Goal: Task Accomplishment & Management: Manage account settings

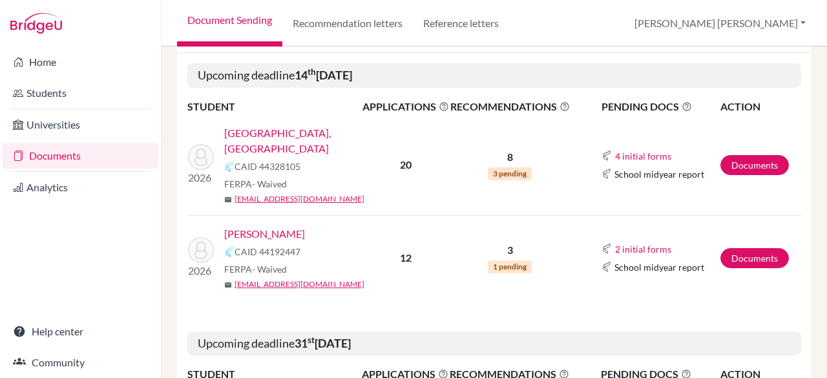
scroll to position [218, 0]
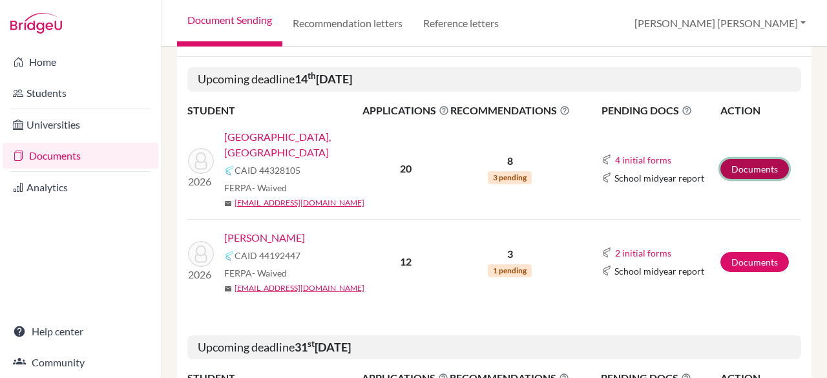
click at [732, 160] on link "Documents" at bounding box center [755, 169] width 69 height 20
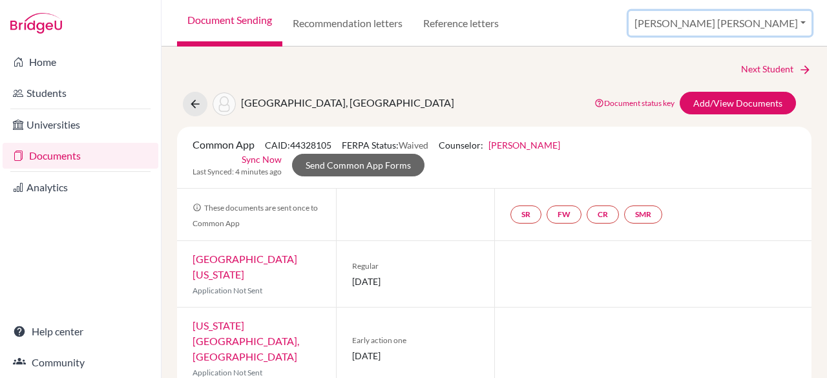
click at [757, 28] on button "[PERSON_NAME] [PERSON_NAME]" at bounding box center [720, 23] width 183 height 25
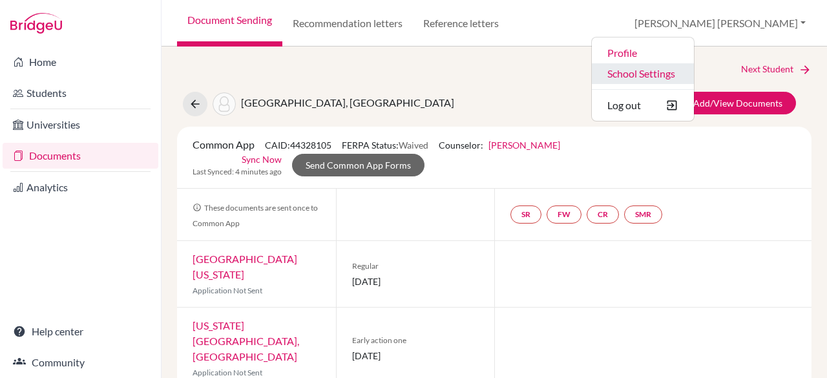
click at [694, 76] on link "School Settings" at bounding box center [643, 73] width 102 height 21
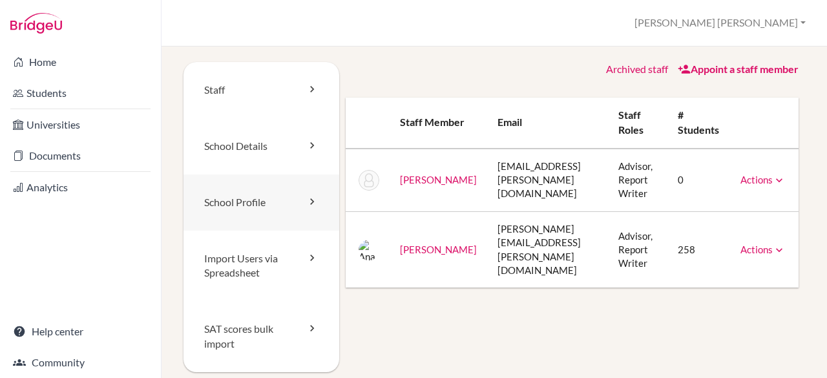
click at [293, 195] on link "School Profile" at bounding box center [262, 202] width 156 height 56
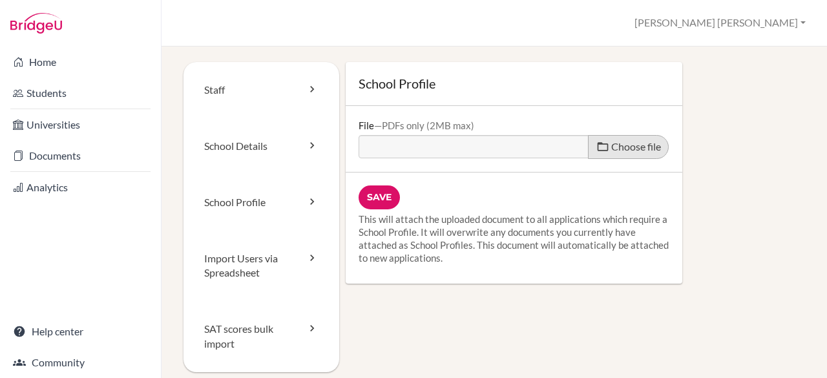
click at [644, 152] on span "Choose file" at bounding box center [636, 146] width 50 height 12
click at [556, 150] on input "Choose file" at bounding box center [458, 142] width 198 height 15
type input "C:\fakepath\2025-2026 School Profile (4).pdf"
type input "2025-2026 School Profile (4).pdf"
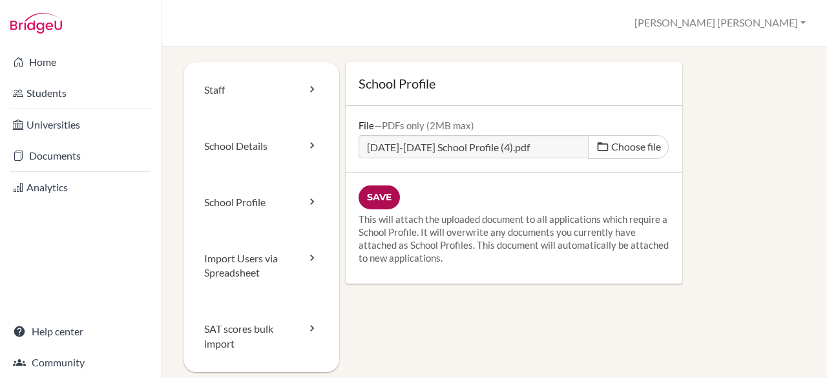
click at [377, 202] on input "Save" at bounding box center [379, 197] width 41 height 24
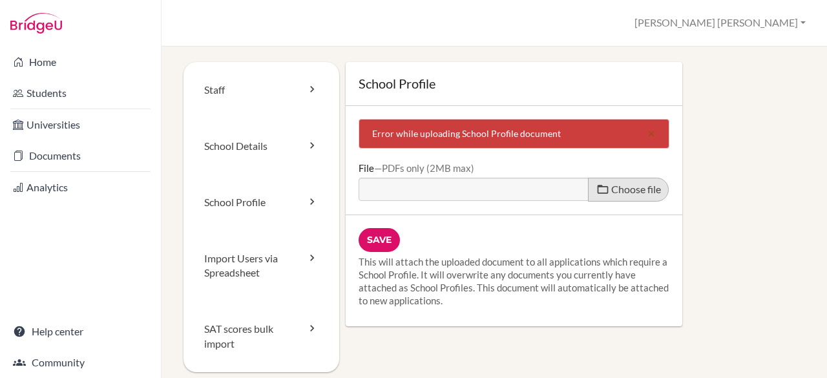
click at [596, 191] on span at bounding box center [602, 189] width 13 height 13
click at [556, 191] on input "Choose file" at bounding box center [458, 185] width 198 height 15
type input "C:\fakepath\[DATE]-[DATE] School Profile (4).pdf"
type input "[DATE]-[DATE] School Profile (4).pdf"
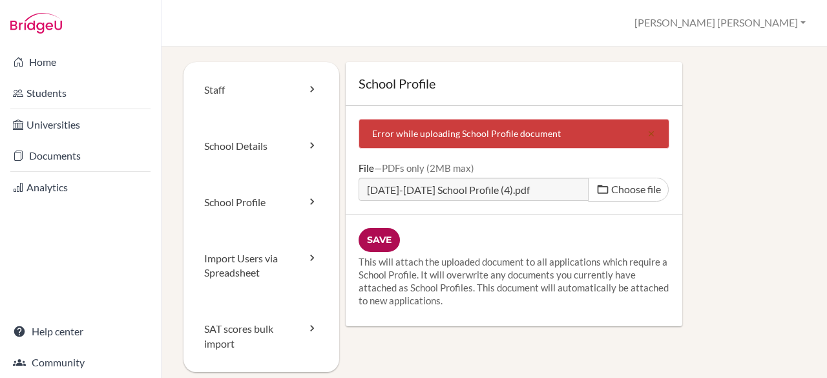
click at [377, 236] on input "Save" at bounding box center [379, 240] width 41 height 24
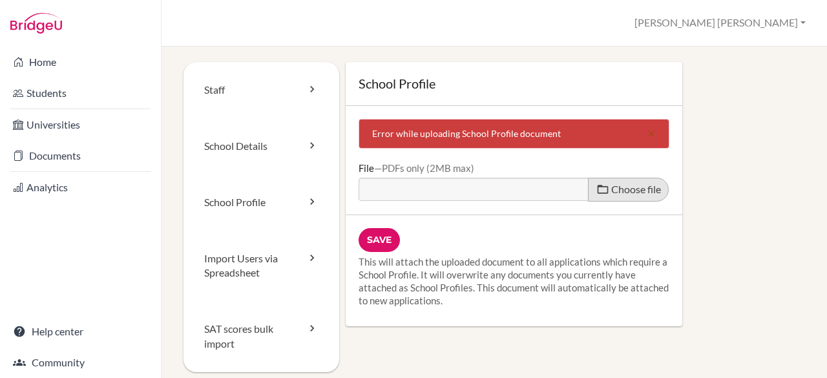
click at [600, 185] on span at bounding box center [602, 189] width 13 height 13
click at [556, 185] on input "Choose file" at bounding box center [458, 185] width 198 height 15
type input "C:\fakepath\[DATE]-[DATE] School Profile (4).pdf"
type input "[DATE]-[DATE] School Profile (4).pdf"
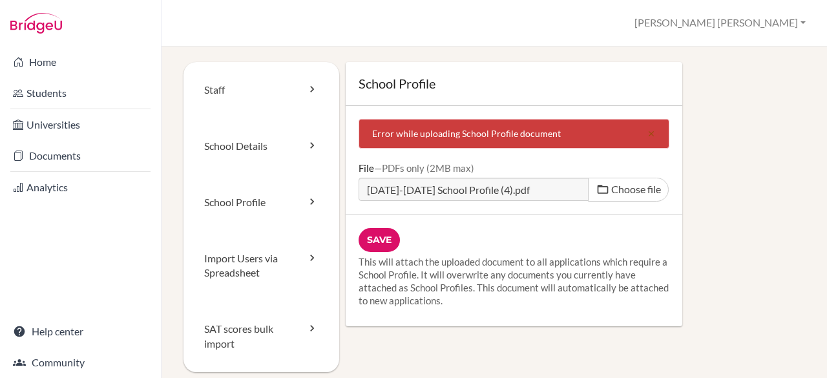
click at [737, 92] on div "School Profile Error while uploading School Profile document close File PDFs on…" at bounding box center [572, 194] width 467 height 264
click at [757, 94] on div "School Profile Error while uploading School Profile document close File PDFs on…" at bounding box center [572, 194] width 467 height 264
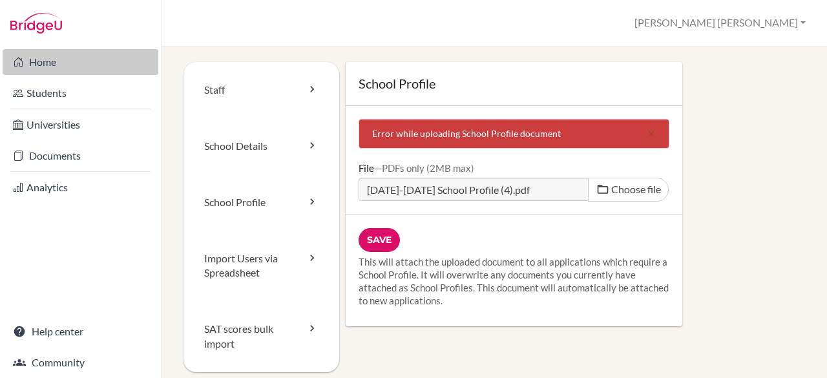
click at [42, 64] on link "Home" at bounding box center [81, 62] width 156 height 26
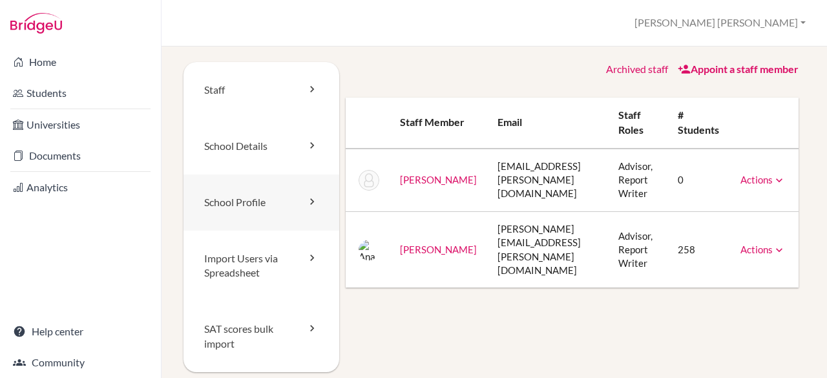
click at [260, 218] on link "School Profile" at bounding box center [262, 202] width 156 height 56
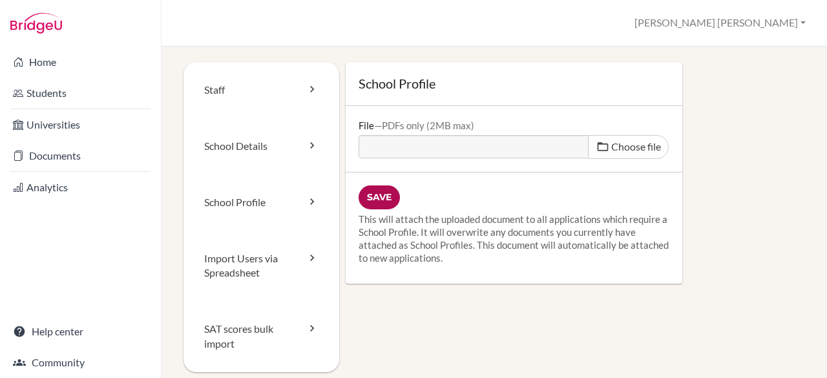
click at [374, 195] on input "Save" at bounding box center [379, 197] width 41 height 24
click at [433, 315] on div "Staff School Details School Profile Import Users via Spreadsheet SAT scores bul…" at bounding box center [495, 232] width 622 height 341
click at [645, 146] on span "Choose file" at bounding box center [636, 146] width 50 height 12
click at [556, 146] on input "Choose file" at bounding box center [458, 142] width 198 height 15
type input "C:\fakepath\2025-2026 School Profile Zip.pdf"
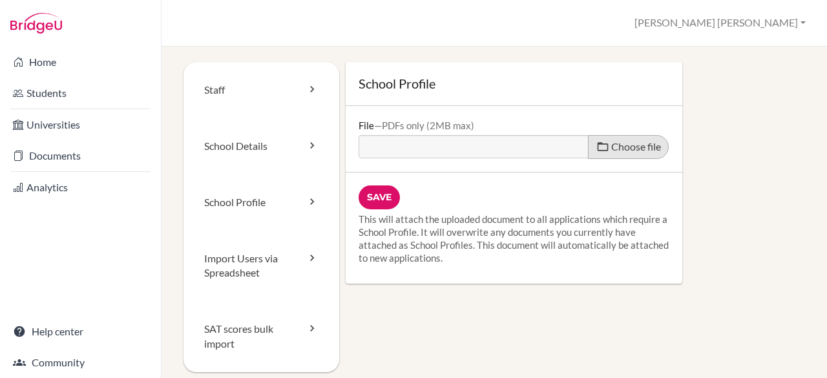
type input "2025-2026 School Profile Zip.pdf"
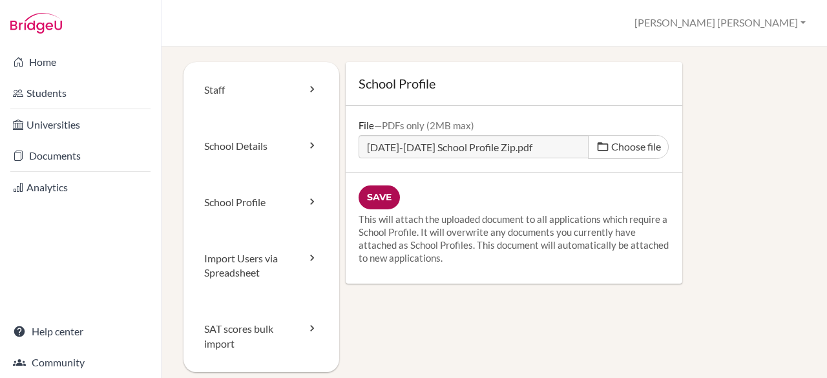
click at [376, 189] on input "Save" at bounding box center [379, 197] width 41 height 24
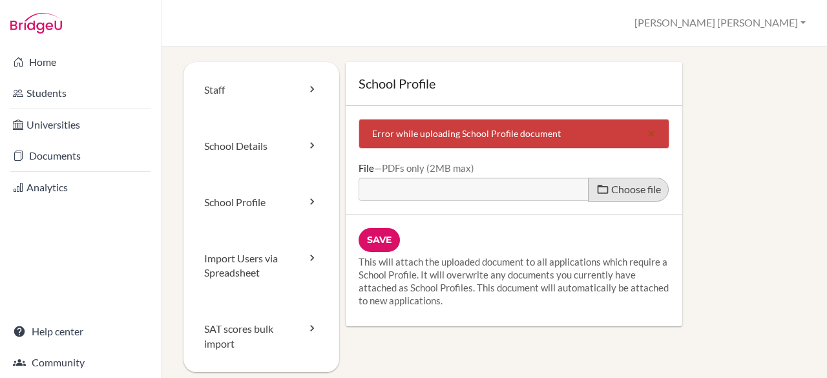
click at [613, 187] on span "Choose file" at bounding box center [636, 189] width 50 height 12
click at [556, 187] on input "Choose file" at bounding box center [458, 185] width 198 height 15
type input "C:\fakepath\[DATE]-[DATE] School Profile (6).pdf"
type input "[DATE]-[DATE] School Profile (6).pdf"
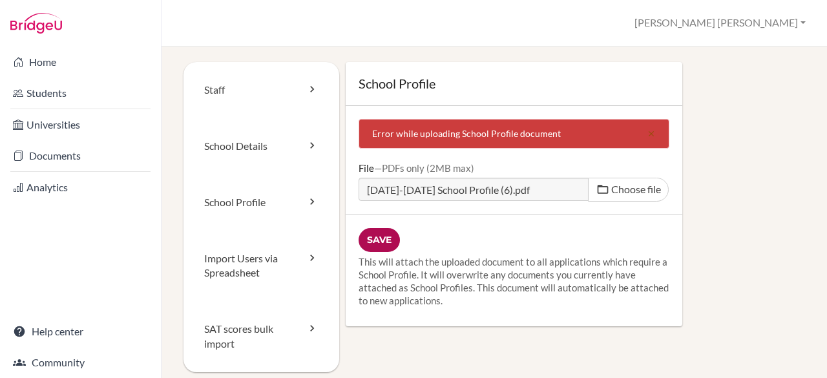
click at [373, 237] on input "Save" at bounding box center [379, 240] width 41 height 24
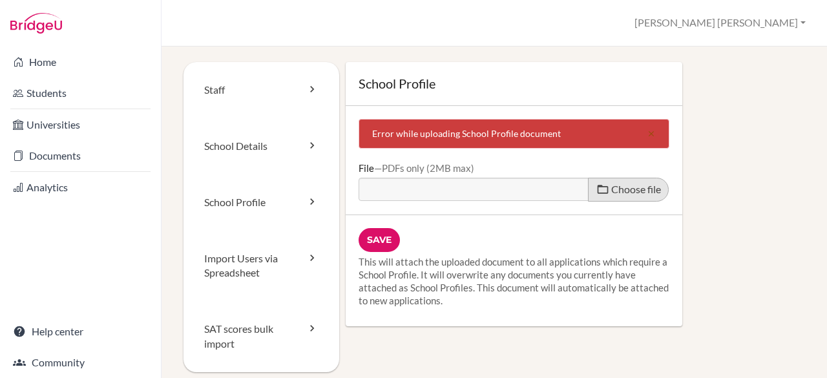
click at [631, 185] on span "Choose file" at bounding box center [636, 189] width 50 height 12
click at [556, 185] on input "Choose file" at bounding box center [458, 185] width 198 height 15
type input "C:\fakepath\[DATE]-[DATE] School Profile (6).pdf"
type input "[DATE]-[DATE] School Profile (6).pdf"
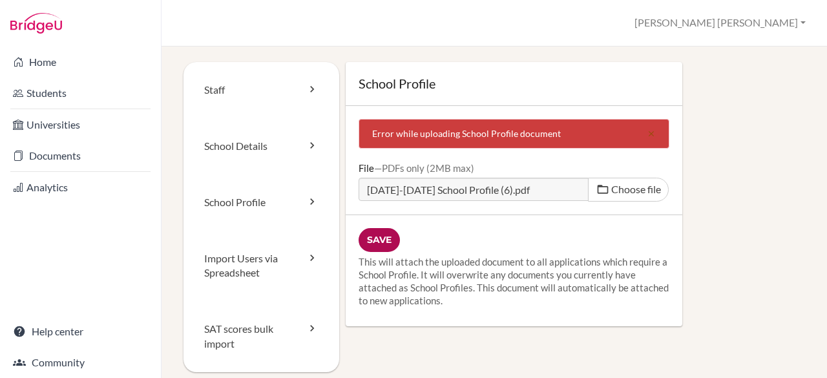
click at [385, 245] on input "Save" at bounding box center [379, 240] width 41 height 24
click at [374, 239] on input "Save" at bounding box center [379, 240] width 41 height 24
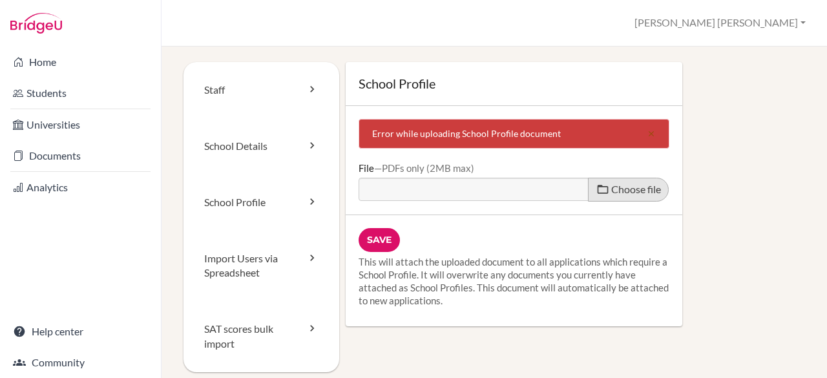
click at [624, 189] on span "Choose file" at bounding box center [636, 189] width 50 height 12
click at [556, 189] on input "Choose file" at bounding box center [458, 185] width 198 height 15
type input "C:\fakepath\[DATE]-[DATE] School Profile (6).pdf"
type input "[DATE]-[DATE] School Profile (6).pdf"
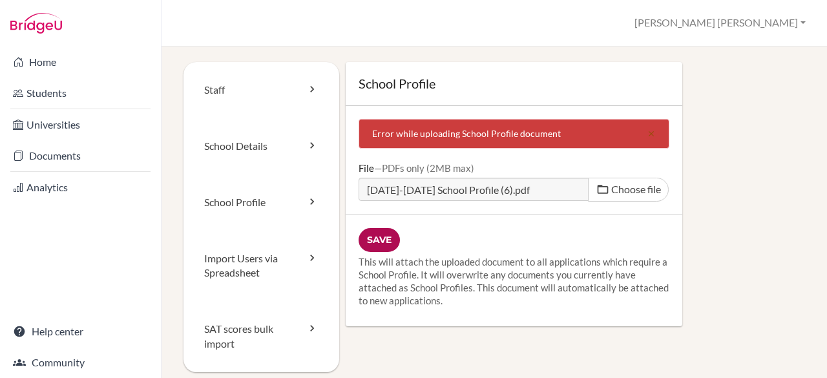
click at [366, 232] on input "Save" at bounding box center [379, 240] width 41 height 24
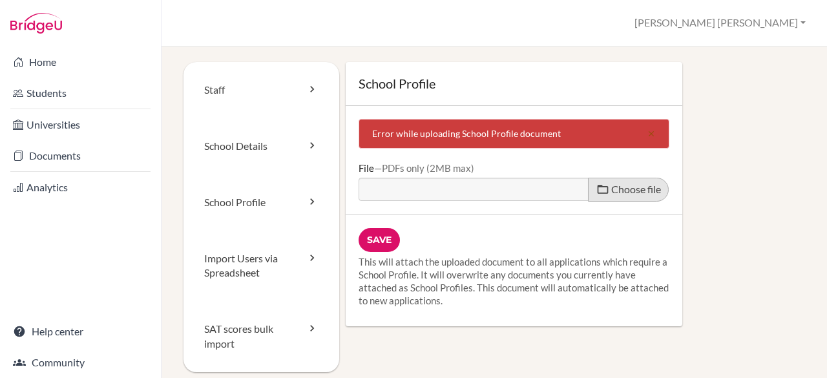
click at [599, 193] on span at bounding box center [602, 189] width 13 height 13
click at [556, 193] on input "Choose file" at bounding box center [458, 185] width 198 height 15
click at [620, 186] on span "Choose file" at bounding box center [636, 189] width 50 height 12
click at [556, 186] on input "Choose file" at bounding box center [458, 185] width 198 height 15
type input "C:\fakepath\2025-2026 School Profile (7).pdf"
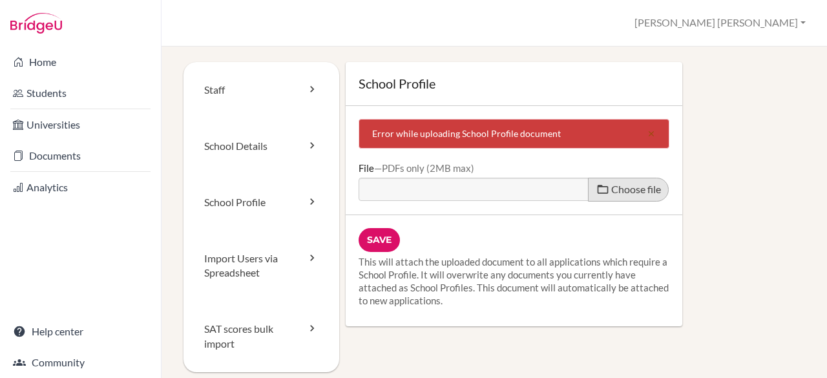
type input "2025-2026 School Profile (7).pdf"
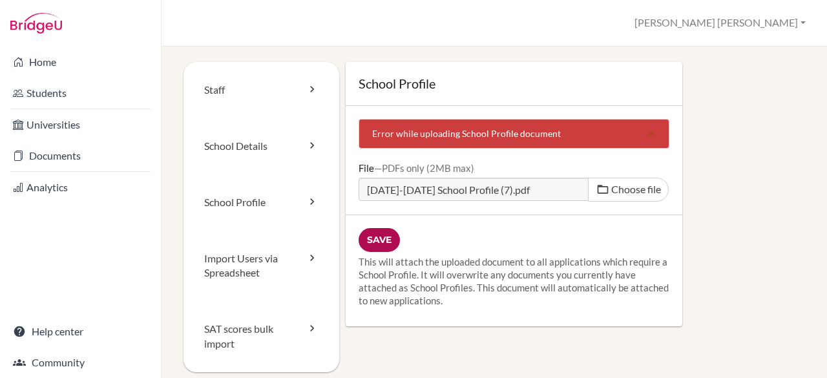
click at [366, 244] on input "Save" at bounding box center [379, 240] width 41 height 24
click at [647, 132] on icon "close" at bounding box center [651, 133] width 9 height 9
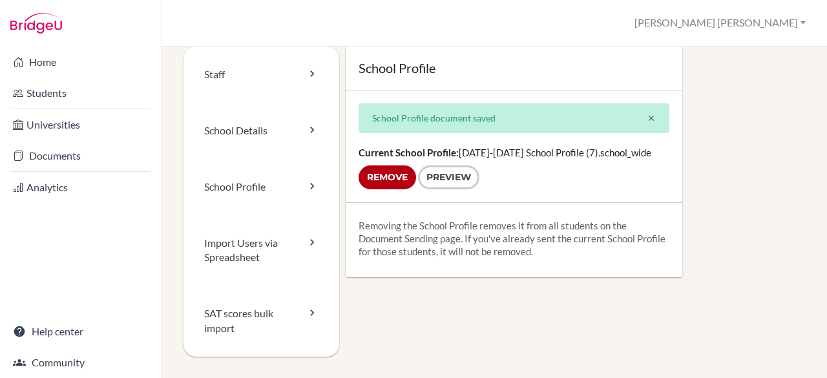
scroll to position [16, 0]
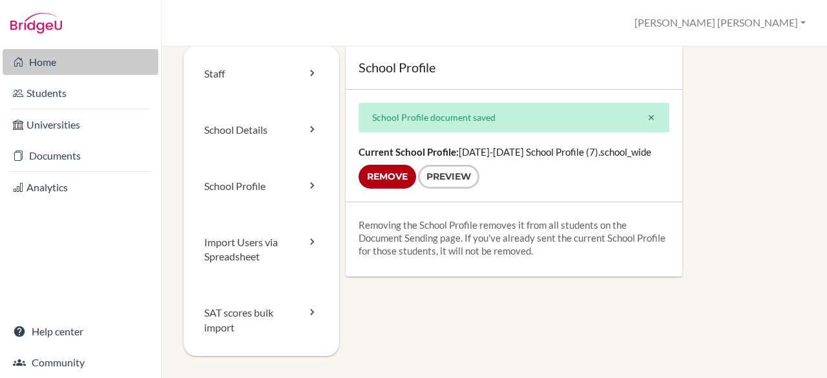
click at [43, 61] on link "Home" at bounding box center [81, 62] width 156 height 26
